Goal: Navigation & Orientation: Find specific page/section

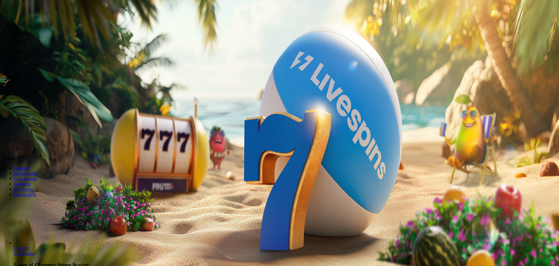
click at [41, 23] on span "Kirjaudu" at bounding box center [40, 21] width 14 height 4
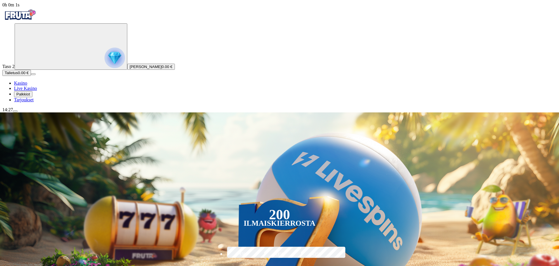
click at [104, 68] on img "Primary" at bounding box center [114, 58] width 20 height 20
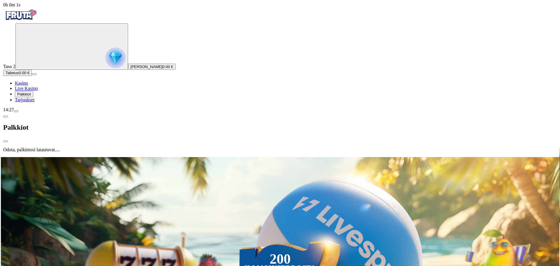
scroll to position [314, 0]
